Goal: Task Accomplishment & Management: Manage account settings

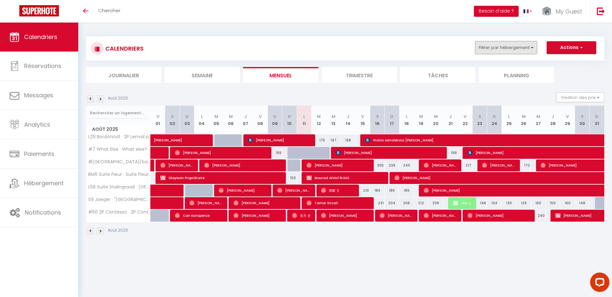
click at [504, 49] on button "Filtrer par hébergement" at bounding box center [507, 47] width 62 height 13
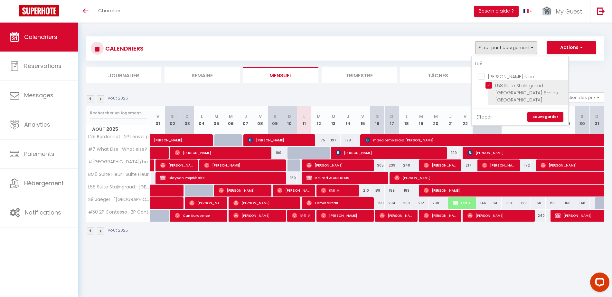
click at [488, 84] on input "L58 Suite Stalingraad · [GEOGRAPHIC_DATA] 5mins [GEOGRAPHIC_DATA]" at bounding box center [526, 85] width 81 height 6
checkbox input "false"
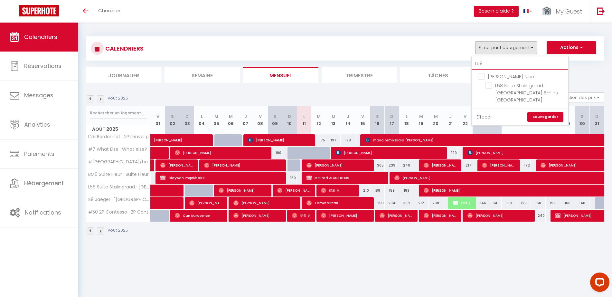
click at [489, 65] on input "L58" at bounding box center [520, 64] width 97 height 12
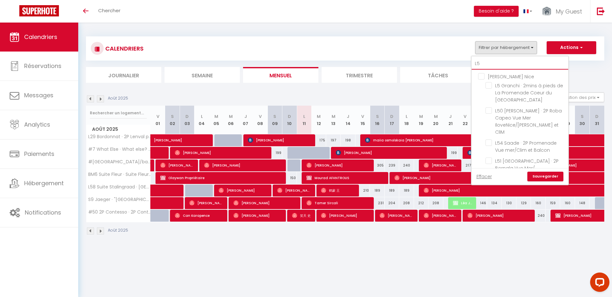
type input "L"
checkbox input "false"
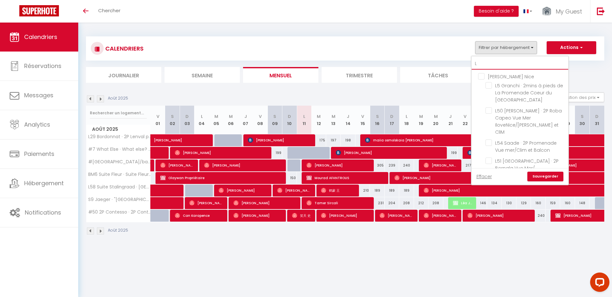
checkbox input "false"
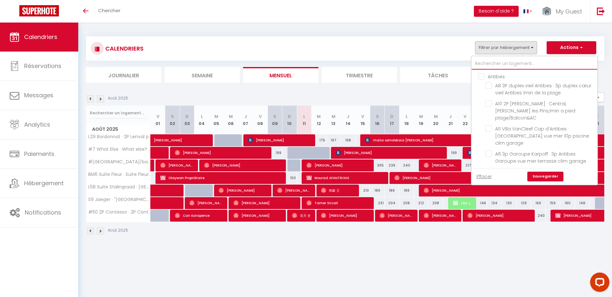
checkbox input "false"
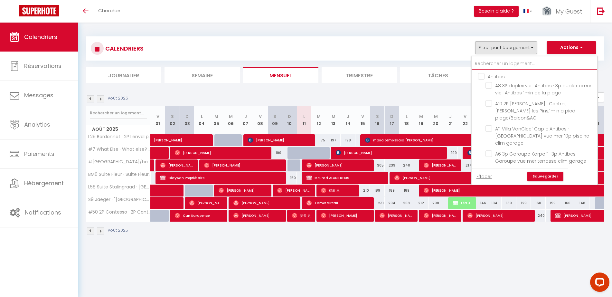
checkbox input "false"
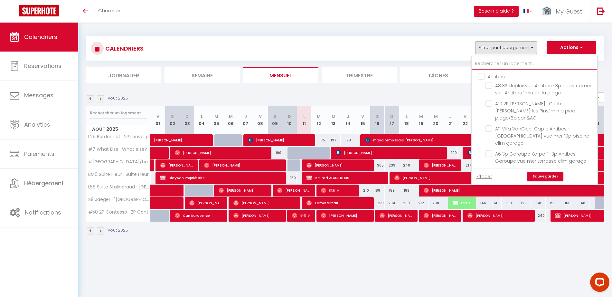
checkbox input "false"
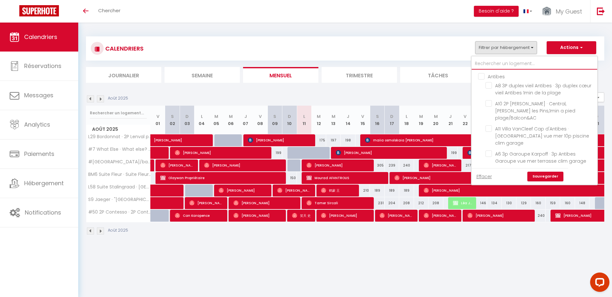
checkbox input "false"
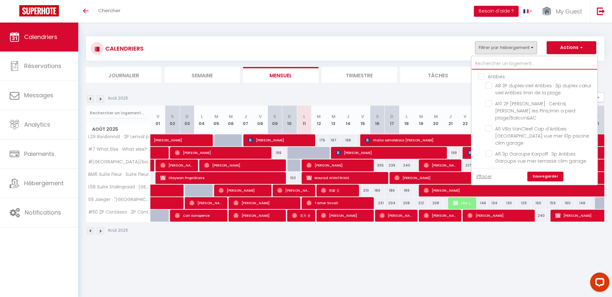
checkbox input "false"
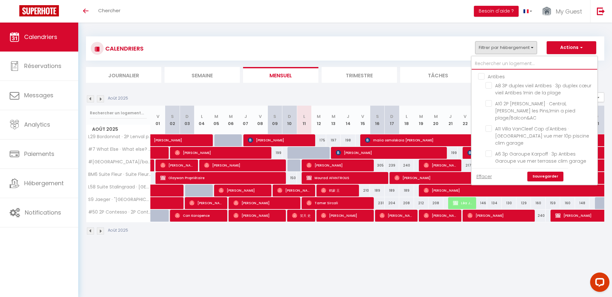
checkbox input "false"
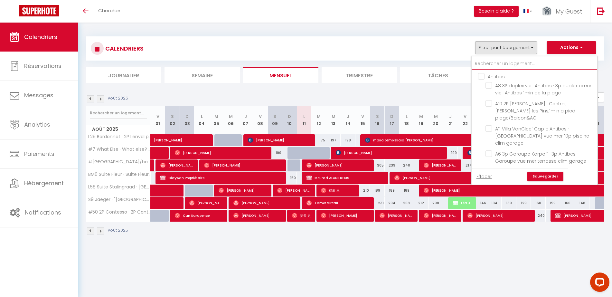
checkbox input "false"
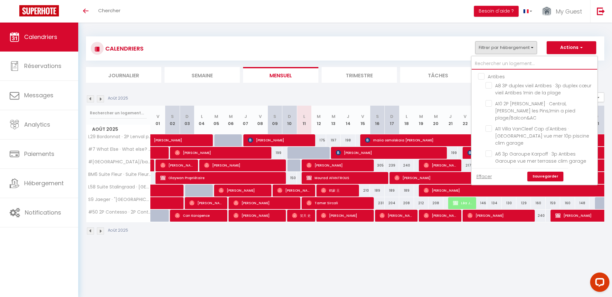
checkbox input "false"
checkbox input "true"
checkbox input "false"
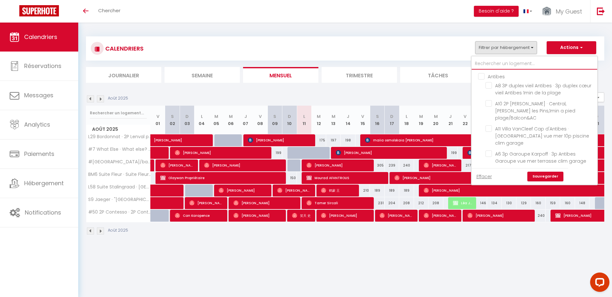
checkbox input "false"
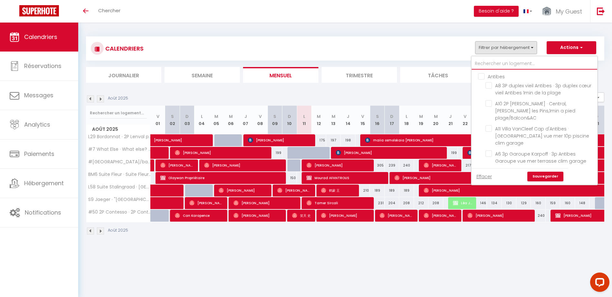
checkbox input "false"
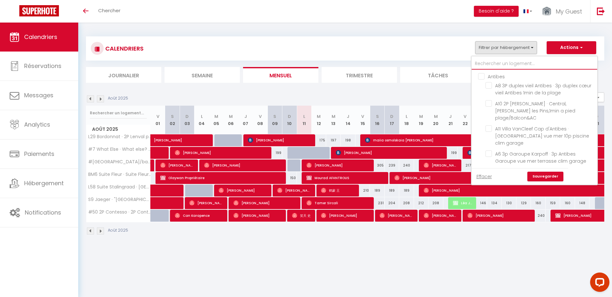
checkbox input "false"
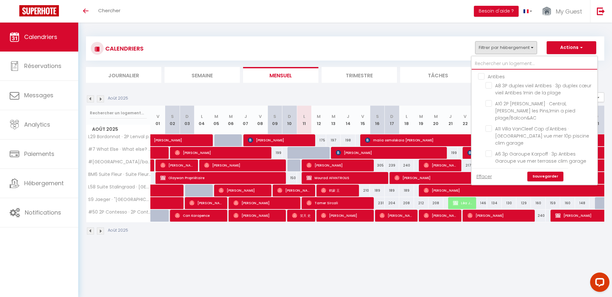
checkbox input "false"
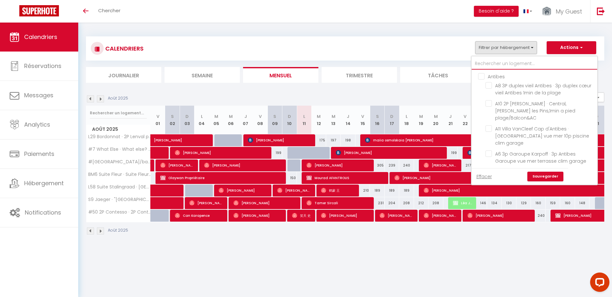
checkbox input "false"
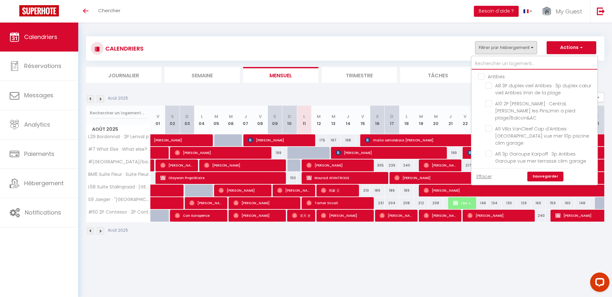
checkbox input "false"
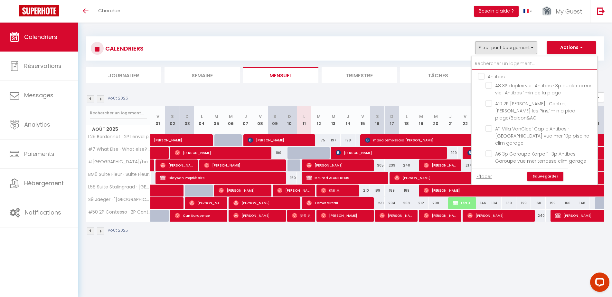
checkbox input "false"
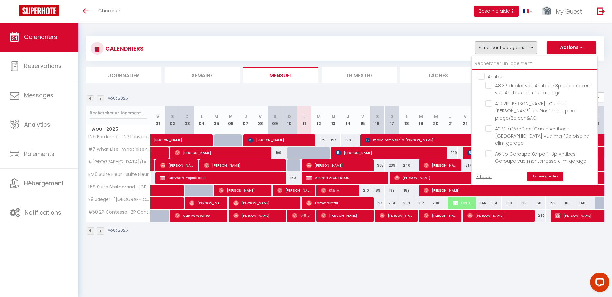
checkbox input "false"
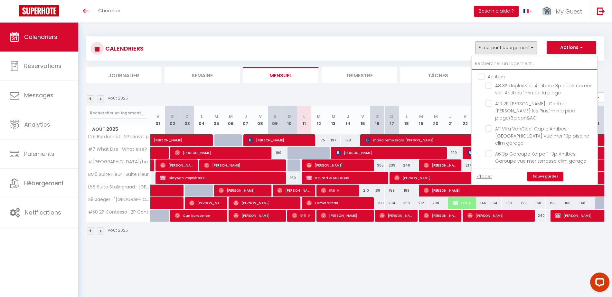
checkbox input "false"
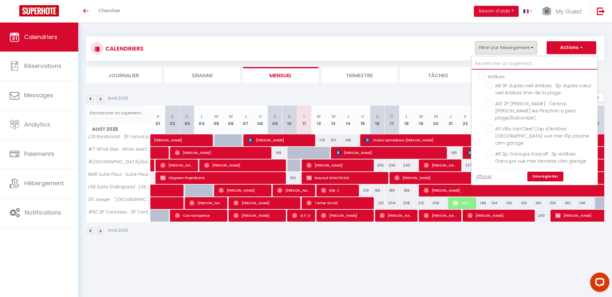
checkbox input "false"
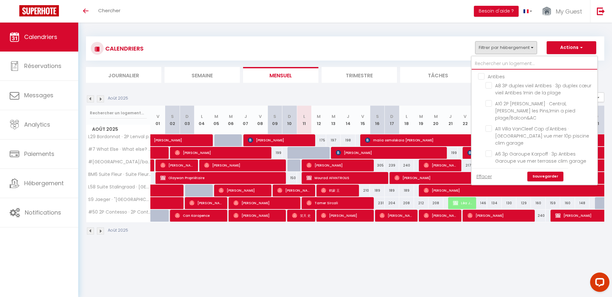
checkbox input "false"
type input "B"
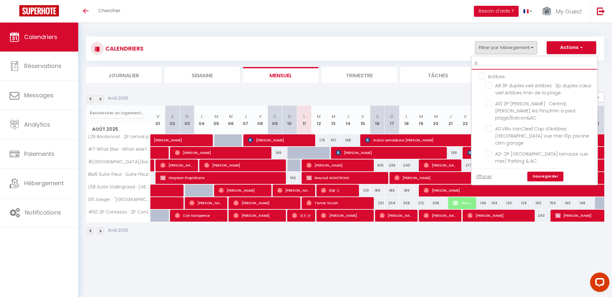
checkbox input "false"
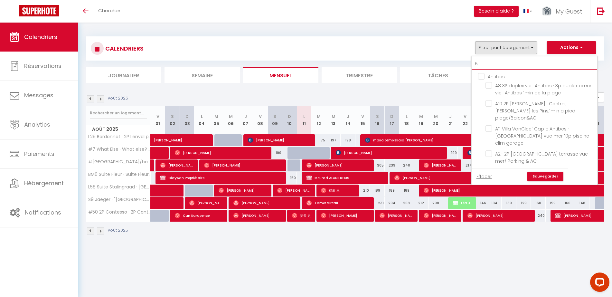
checkbox input "false"
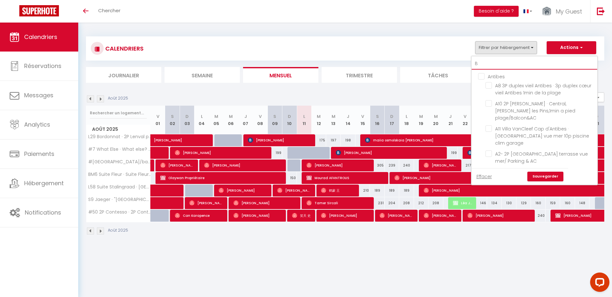
checkbox input "false"
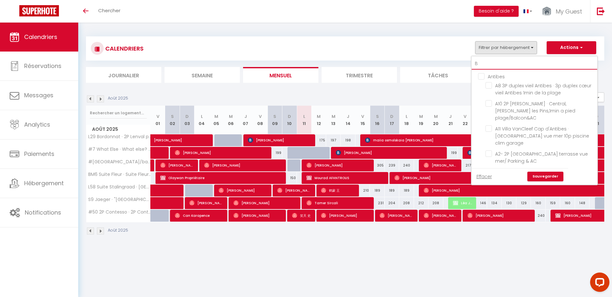
checkbox input "false"
checkbox input "true"
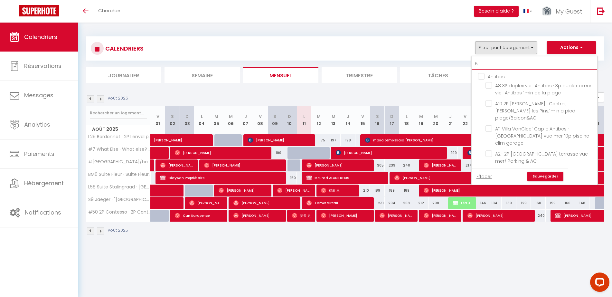
checkbox input "false"
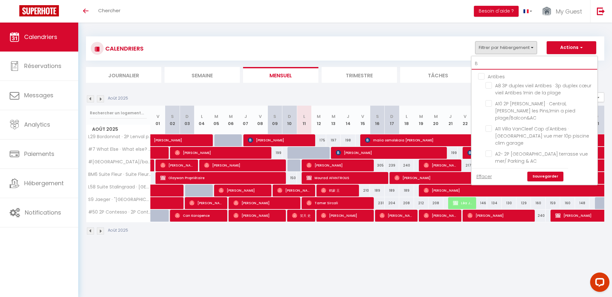
checkbox input "false"
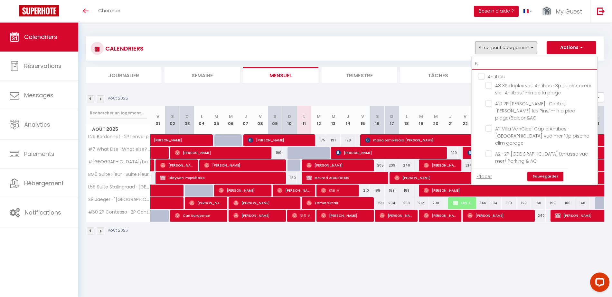
checkbox input "false"
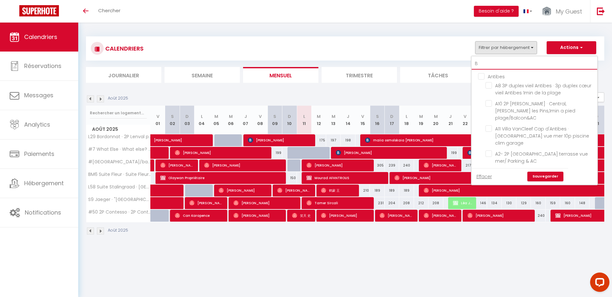
checkbox input "false"
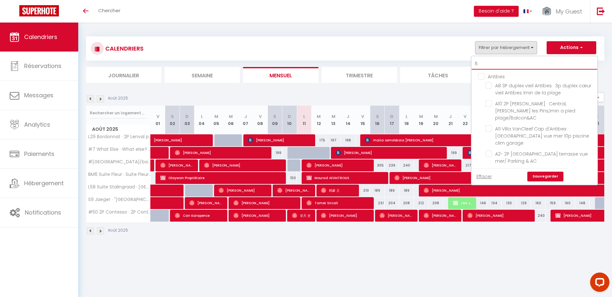
checkbox input "false"
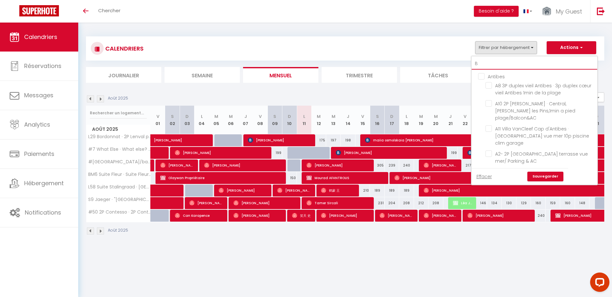
checkbox input "false"
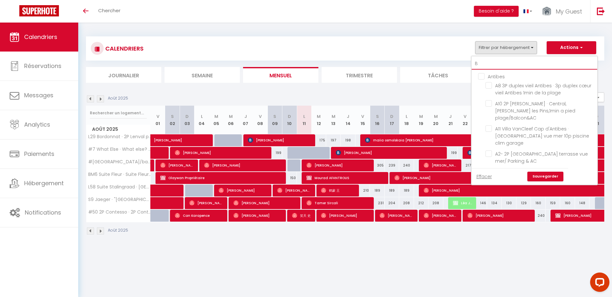
checkbox input "false"
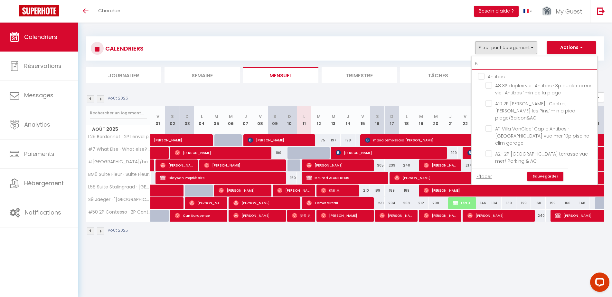
checkbox input "false"
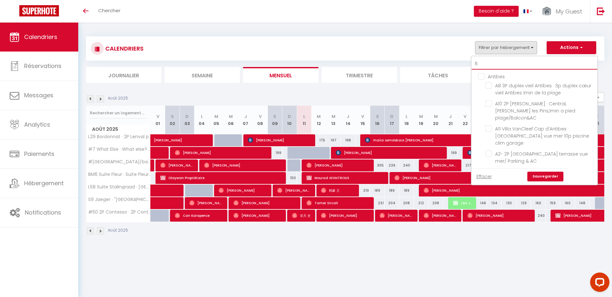
checkbox input "false"
type input "BM"
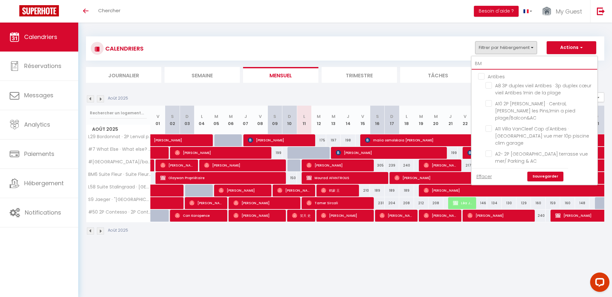
checkbox input "false"
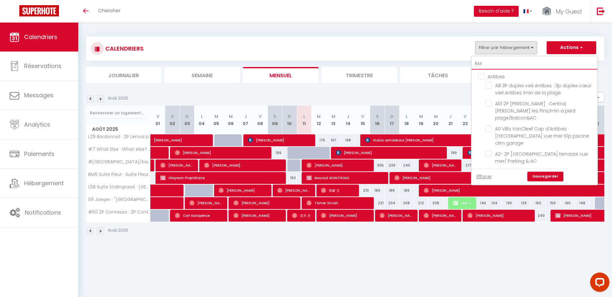
checkbox input "true"
checkbox input "false"
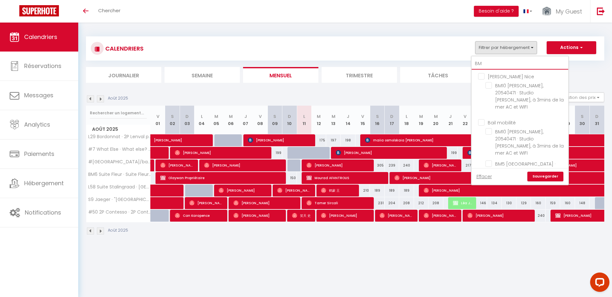
type input "BM1"
checkbox input "false"
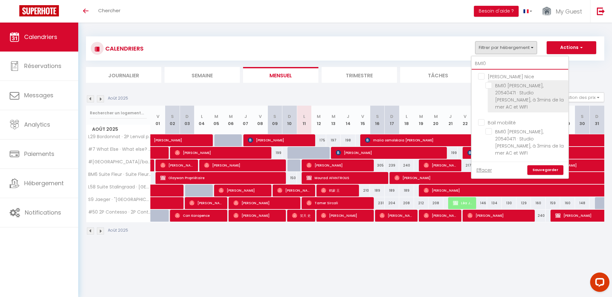
type input "BM10"
click at [487, 84] on input "BM10 [PERSON_NAME], 20540471 · Studio [PERSON_NAME], à 3mins de la mer AC et WI…" at bounding box center [526, 85] width 81 height 6
checkbox input "true"
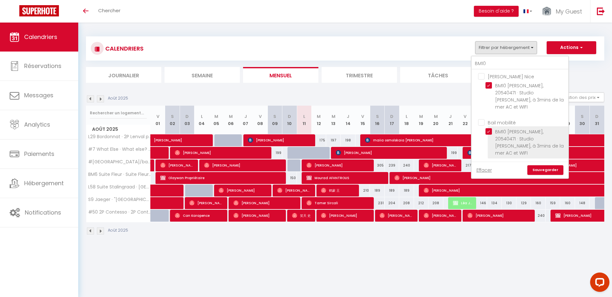
click at [489, 89] on input "BM10 [PERSON_NAME], 20540471 · Studio [PERSON_NAME], à 3mins de la mer AC et WI…" at bounding box center [526, 85] width 81 height 6
checkbox input "false"
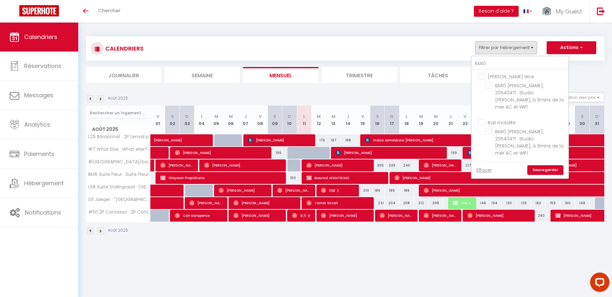
checkbox input "false"
click at [540, 169] on link "Sauvegarder" at bounding box center [546, 170] width 36 height 10
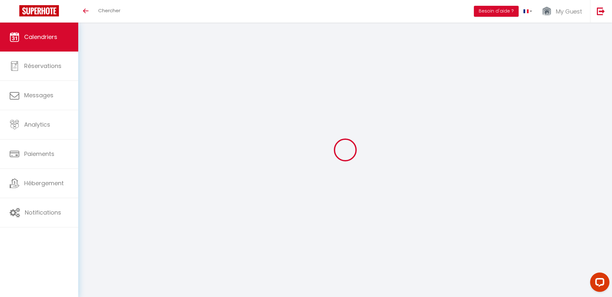
select select "KO"
select select "0"
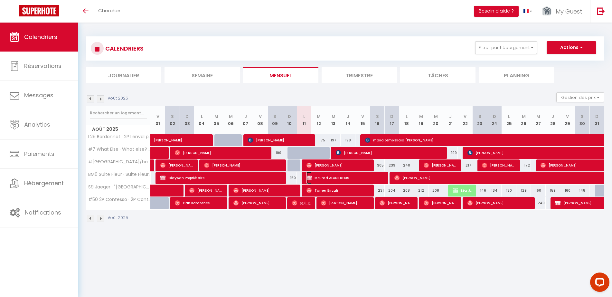
click at [348, 178] on span "Mourad AFANTROUS" at bounding box center [345, 178] width 77 height 12
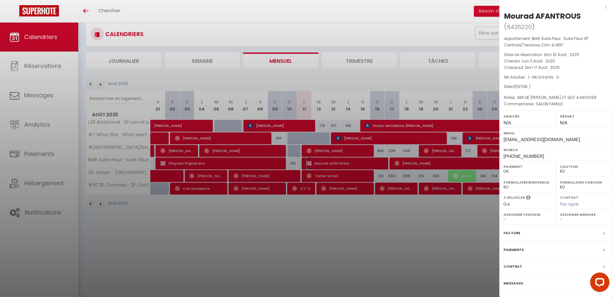
scroll to position [23, 0]
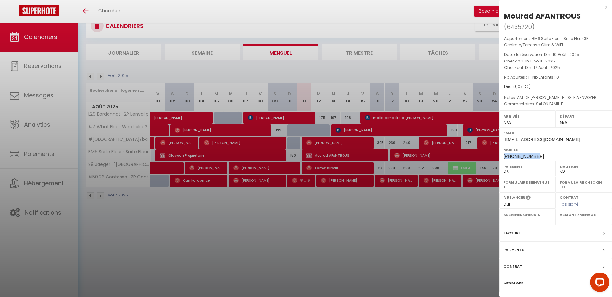
drag, startPoint x: 535, startPoint y: 155, endPoint x: 504, endPoint y: 159, distance: 31.5
click at [504, 159] on div "Mobile [PHONE_NUMBER]" at bounding box center [556, 152] width 113 height 17
copy span "[PHONE_NUMBER]"
drag, startPoint x: 341, startPoint y: 215, endPoint x: 345, endPoint y: 215, distance: 3.5
click at [341, 215] on div at bounding box center [306, 148] width 612 height 297
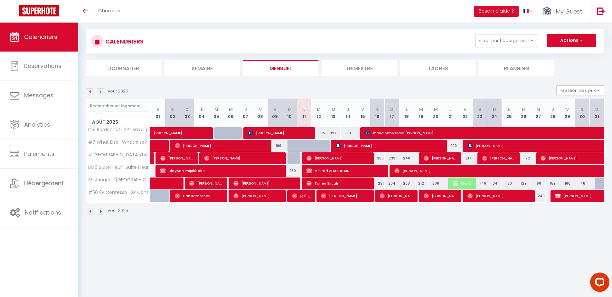
scroll to position [0, 0]
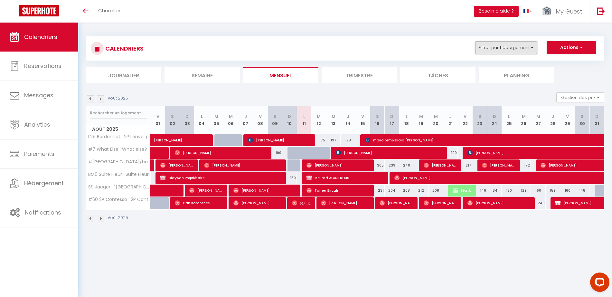
click at [499, 48] on button "Filtrer par hébergement" at bounding box center [507, 47] width 62 height 13
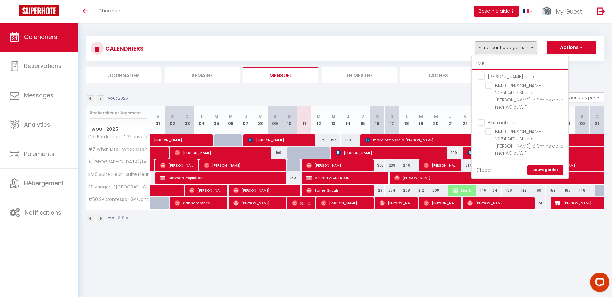
click at [487, 65] on input "BM10" at bounding box center [520, 64] width 97 height 12
type input "B"
checkbox input "false"
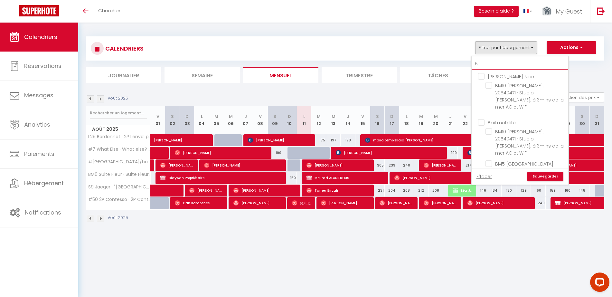
checkbox input "false"
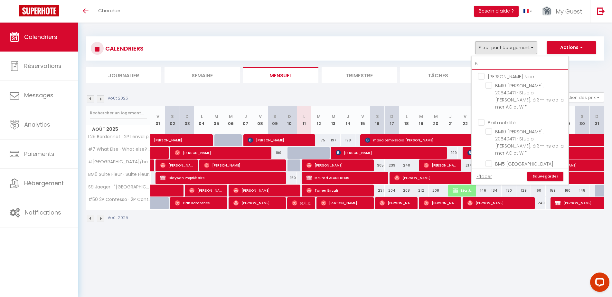
checkbox input "false"
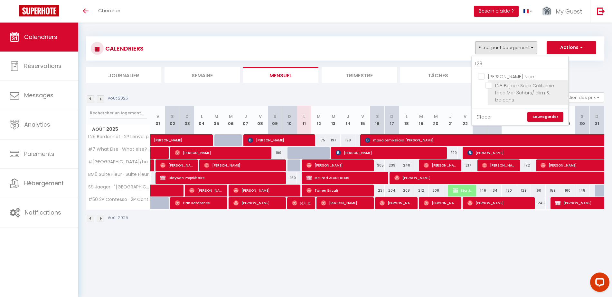
click at [492, 86] on input "L28 Bejou · Suite Californie face Mer 3chbrs/ clim & balcons" at bounding box center [526, 85] width 81 height 6
click at [549, 112] on link "Sauvegarder" at bounding box center [546, 117] width 36 height 10
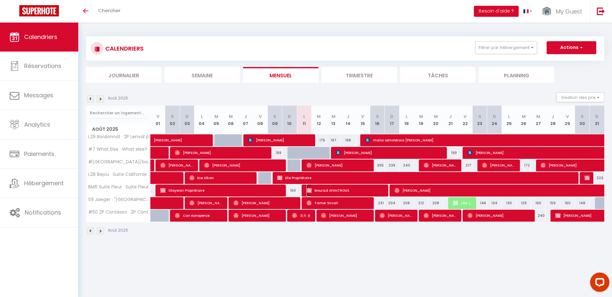
click at [353, 189] on span "Mourad AFANTROUS" at bounding box center [345, 190] width 77 height 12
